Goal: Communication & Community: Answer question/provide support

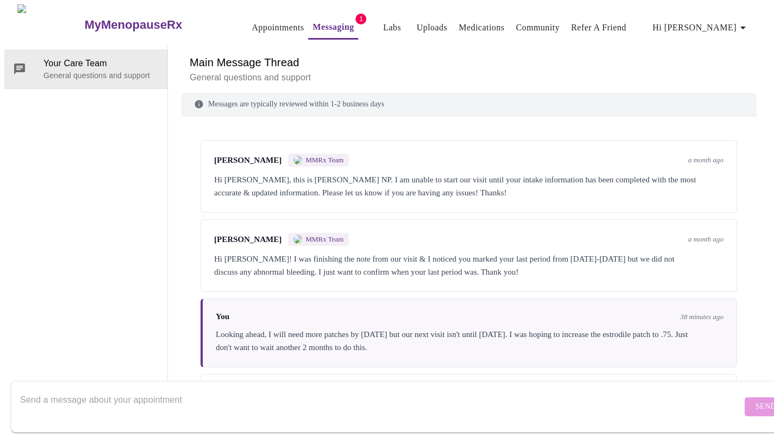
scroll to position [74, 0]
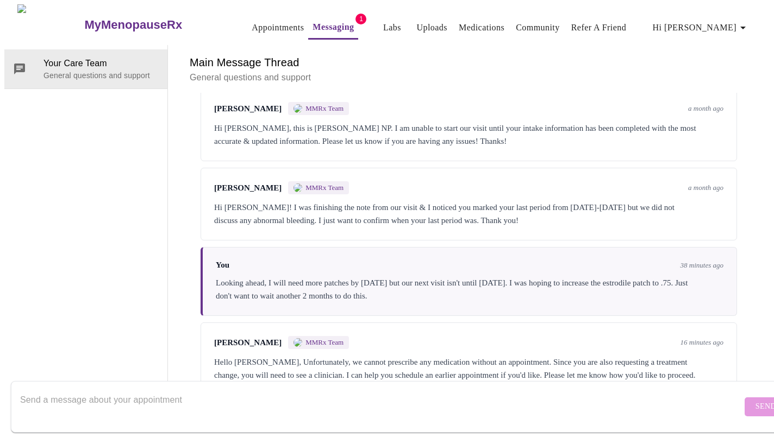
click at [123, 399] on textarea "Send a message about your appointment" at bounding box center [380, 407] width 721 height 35
click at [147, 394] on textarea "That makes sense. Im available [DATE] at 11:0am ([GEOGRAPHIC_DATA] time)" at bounding box center [380, 407] width 721 height 35
click at [146, 390] on textarea "That makes sense. Im available [DATE] at 11:0am ([GEOGRAPHIC_DATA] time)" at bounding box center [380, 407] width 721 height 35
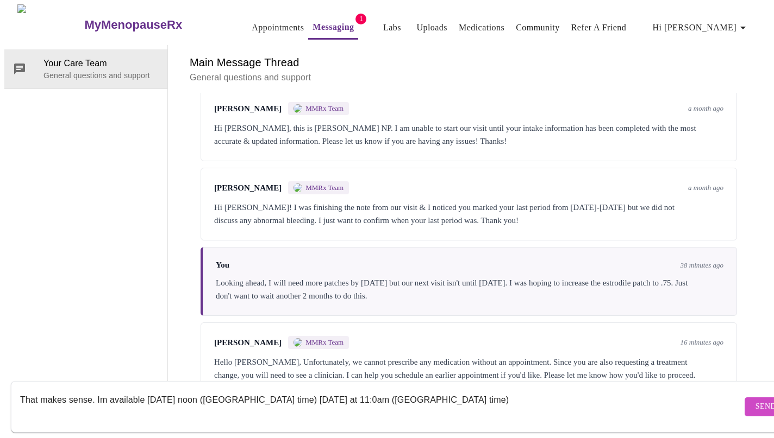
click at [99, 390] on textarea "That makes sense. Im available [DATE] noon ([GEOGRAPHIC_DATA] time) [DATE] at 1…" at bounding box center [380, 407] width 721 height 35
click at [284, 390] on textarea "That makes sense. I'm available [DATE] noon ([GEOGRAPHIC_DATA] time) [DATE] at …" at bounding box center [380, 407] width 721 height 35
click at [455, 390] on textarea "That makes sense. I'm available [DATE] noon (Nashville time) or [DATE] at 11:0a…" at bounding box center [380, 407] width 721 height 35
type textarea "That makes sense. I'm available [DATE] noon (Nashville time) or [DATE] at 11:0a…"
click at [744, 400] on button "Send" at bounding box center [765, 407] width 42 height 19
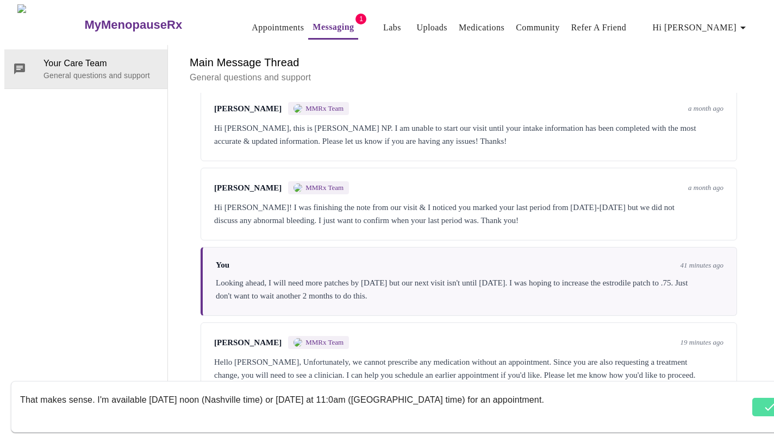
scroll to position [139, 0]
